Goal: Task Accomplishment & Management: Manage account settings

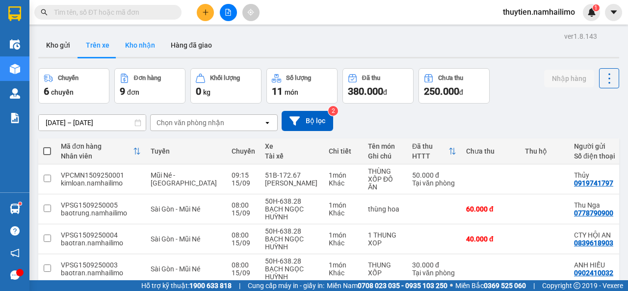
click at [137, 44] on button "Kho nhận" at bounding box center [140, 45] width 46 height 24
type input "[DATE] – [DATE]"
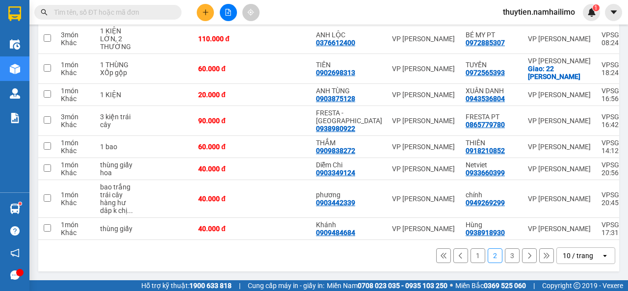
scroll to position [197, 0]
click at [472, 256] on button "1" at bounding box center [478, 255] width 15 height 15
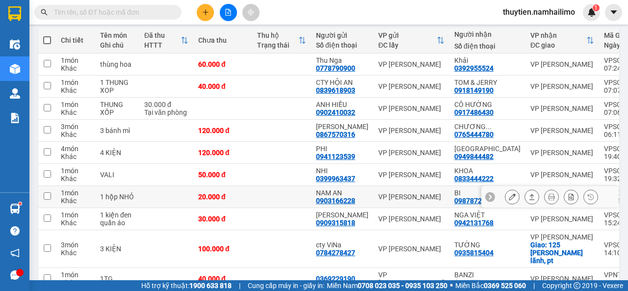
scroll to position [158, 0]
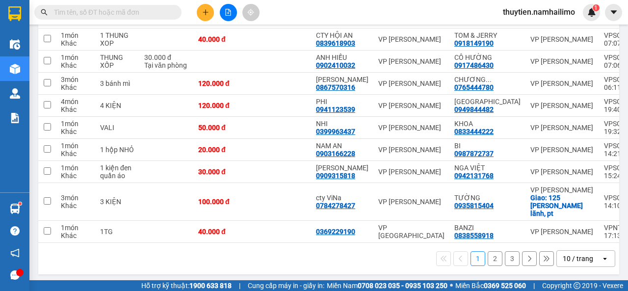
click at [507, 258] on button "3" at bounding box center [512, 258] width 15 height 15
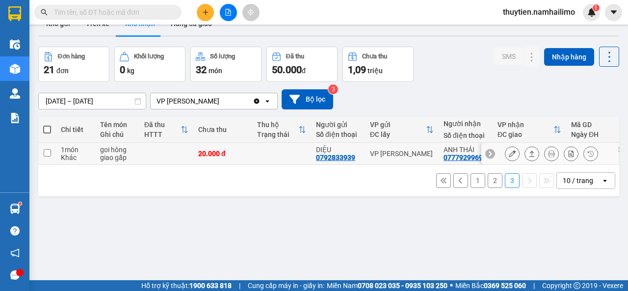
scroll to position [0, 0]
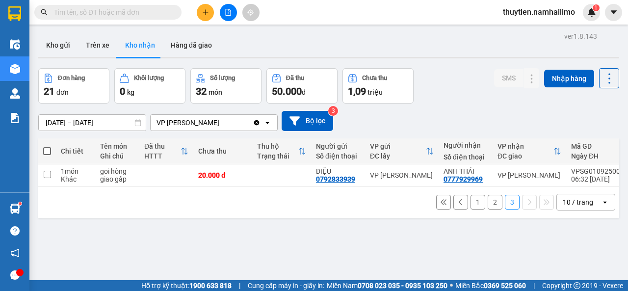
click at [489, 207] on button "2" at bounding box center [495, 202] width 15 height 15
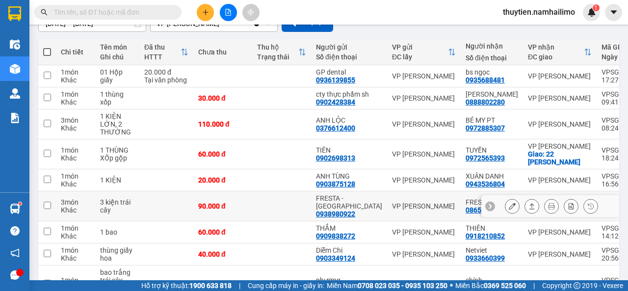
scroll to position [50, 0]
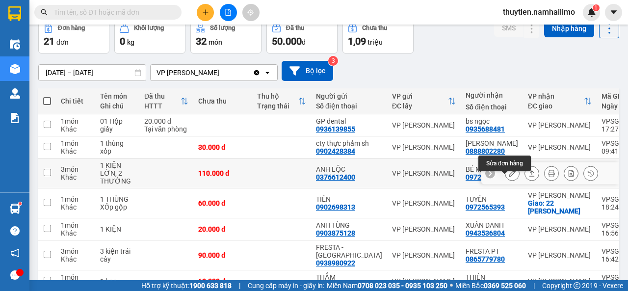
click at [509, 177] on icon at bounding box center [512, 173] width 7 height 7
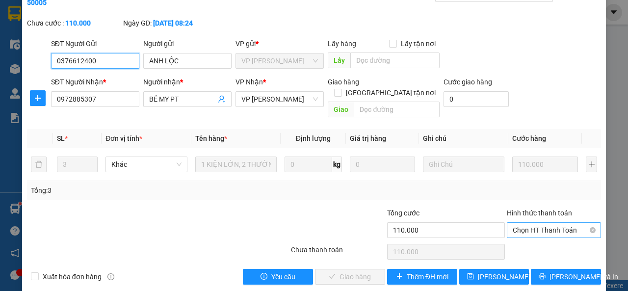
scroll to position [50, 0]
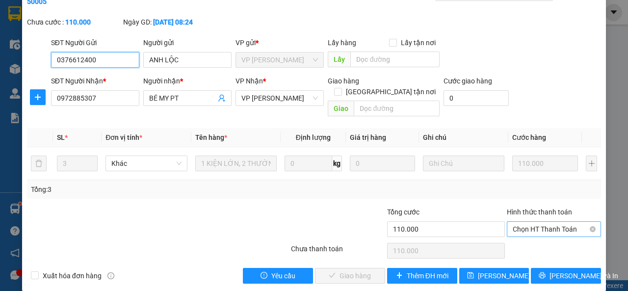
click at [532, 222] on span "Chọn HT Thanh Toán" at bounding box center [554, 229] width 82 height 15
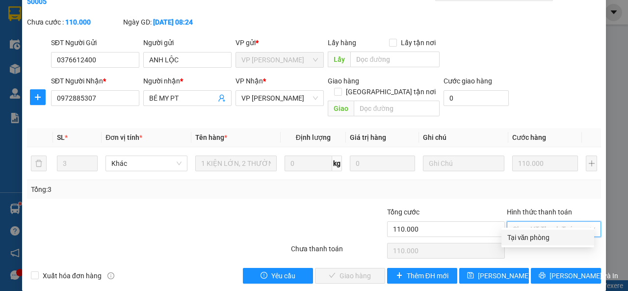
drag, startPoint x: 527, startPoint y: 236, endPoint x: 496, endPoint y: 238, distance: 31.4
click at [526, 237] on div "Tại văn phòng" at bounding box center [547, 237] width 81 height 11
type input "0"
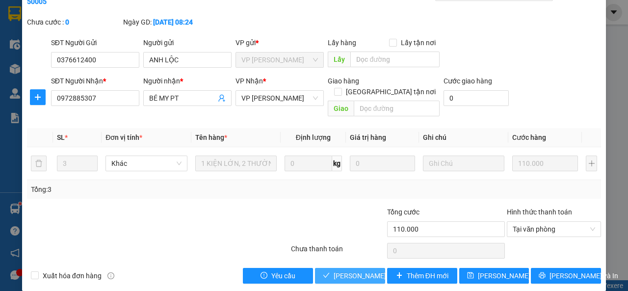
drag, startPoint x: 366, startPoint y: 263, endPoint x: 372, endPoint y: 247, distance: 17.1
click at [366, 270] on span "[PERSON_NAME] và Giao hàng" at bounding box center [381, 275] width 94 height 11
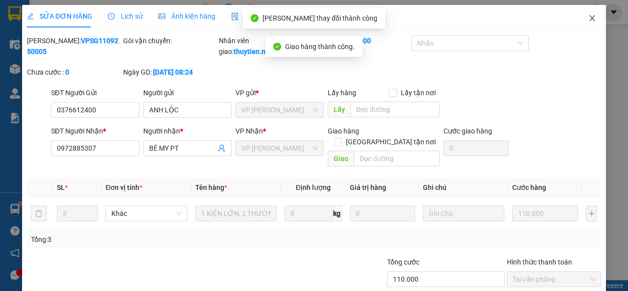
scroll to position [0, 0]
click at [588, 16] on icon "close" at bounding box center [592, 18] width 8 height 8
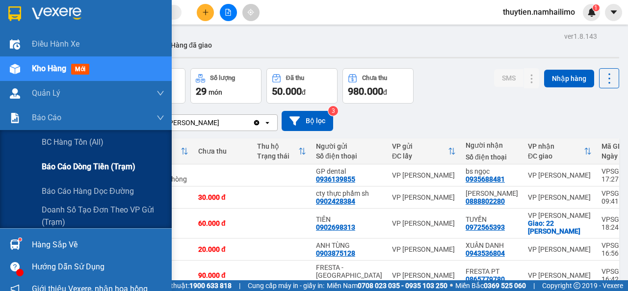
click at [79, 170] on span "Báo cáo dòng tiền (trạm)" at bounding box center [89, 166] width 94 height 12
